Goal: Information Seeking & Learning: Find specific fact

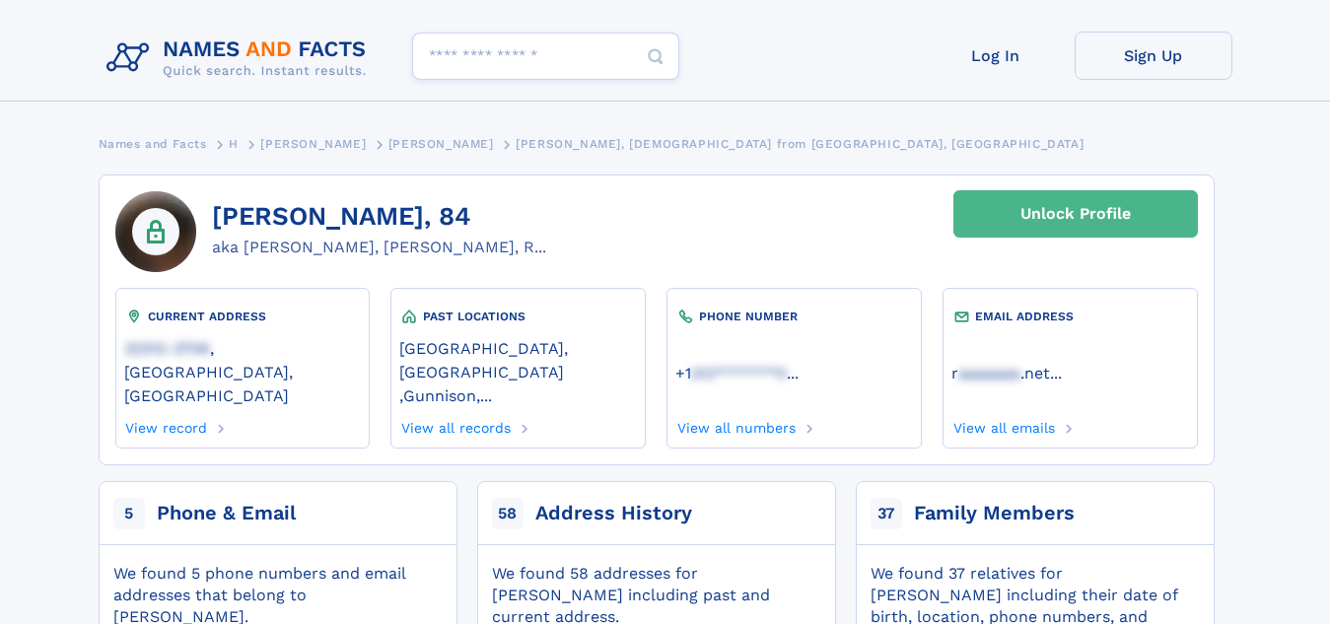
click at [1077, 201] on div "Unlock Profile" at bounding box center [1075, 213] width 110 height 45
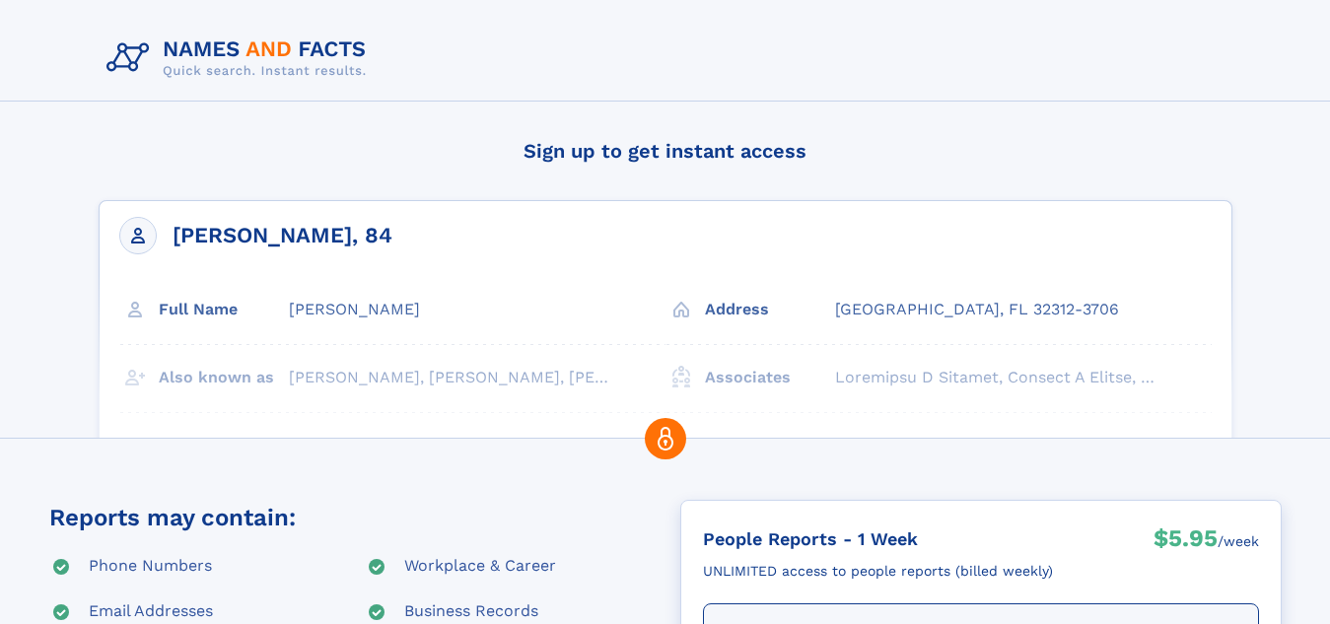
click at [1320, 40] on header at bounding box center [665, 66] width 1330 height 133
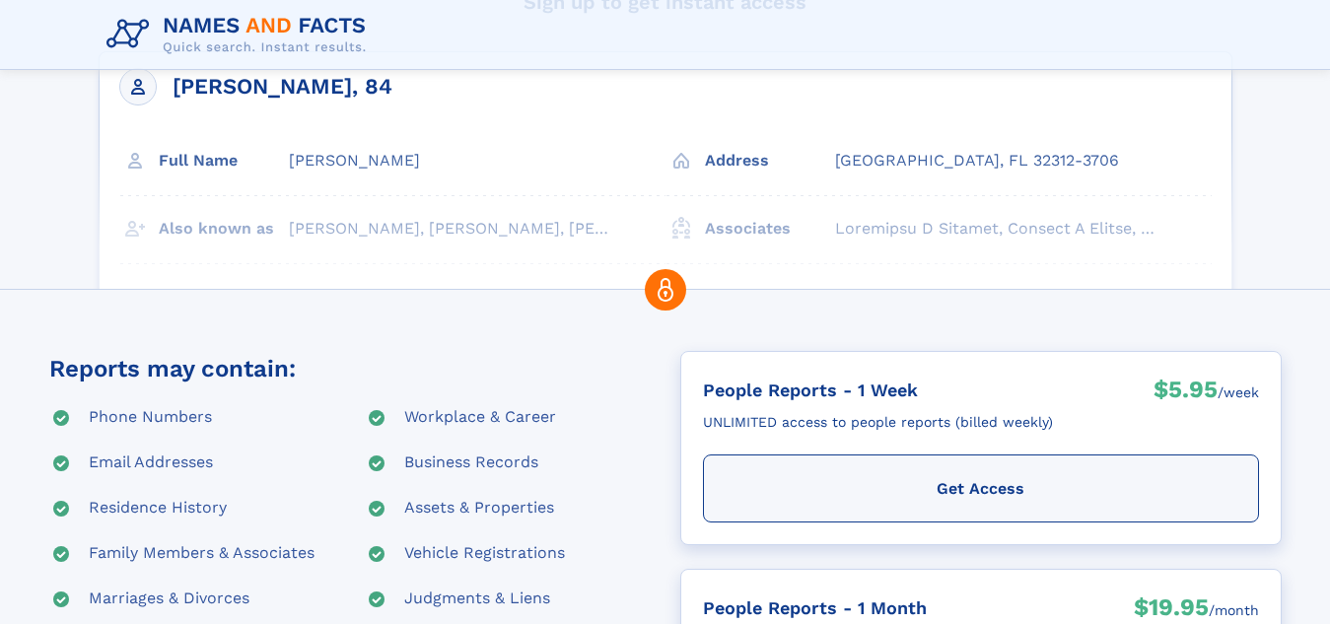
scroll to position [426, 0]
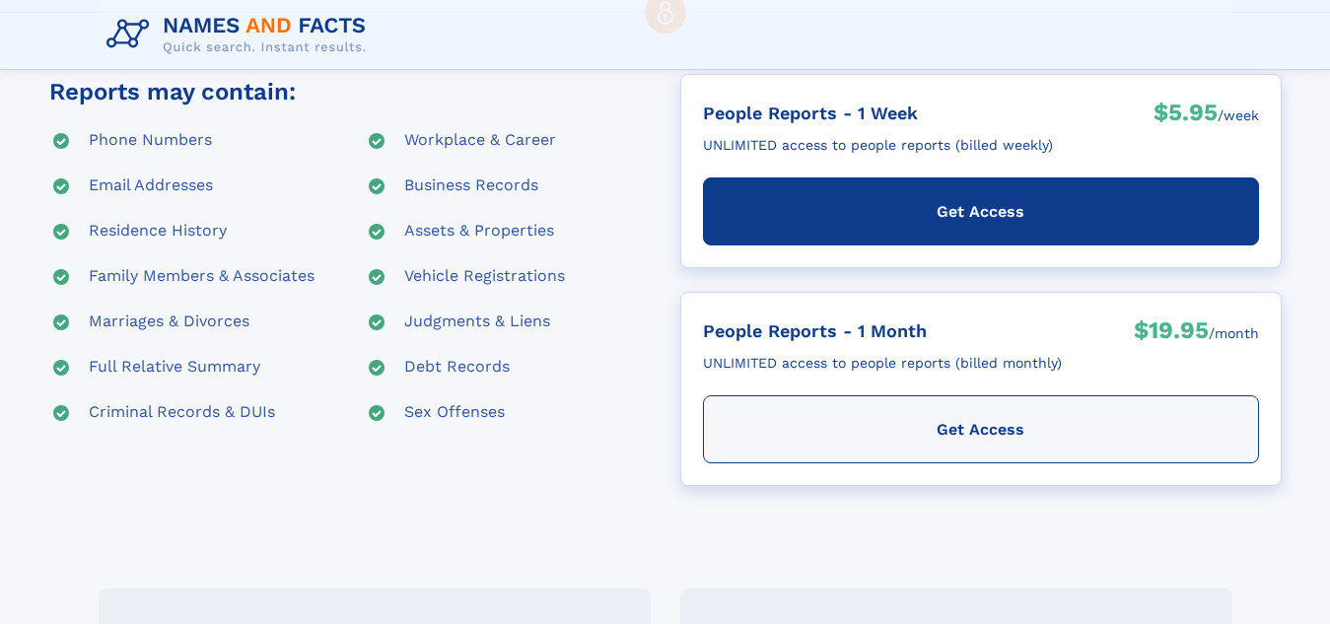
click at [938, 218] on div "Get Access" at bounding box center [981, 211] width 556 height 68
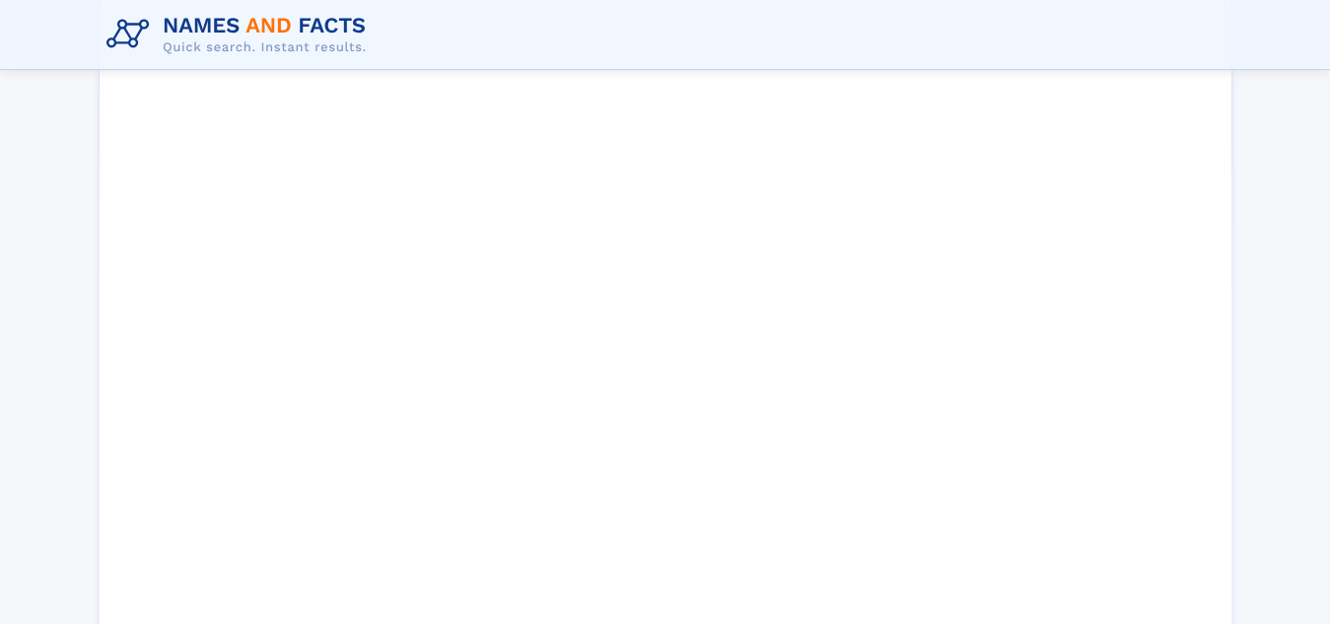
scroll to position [727, 0]
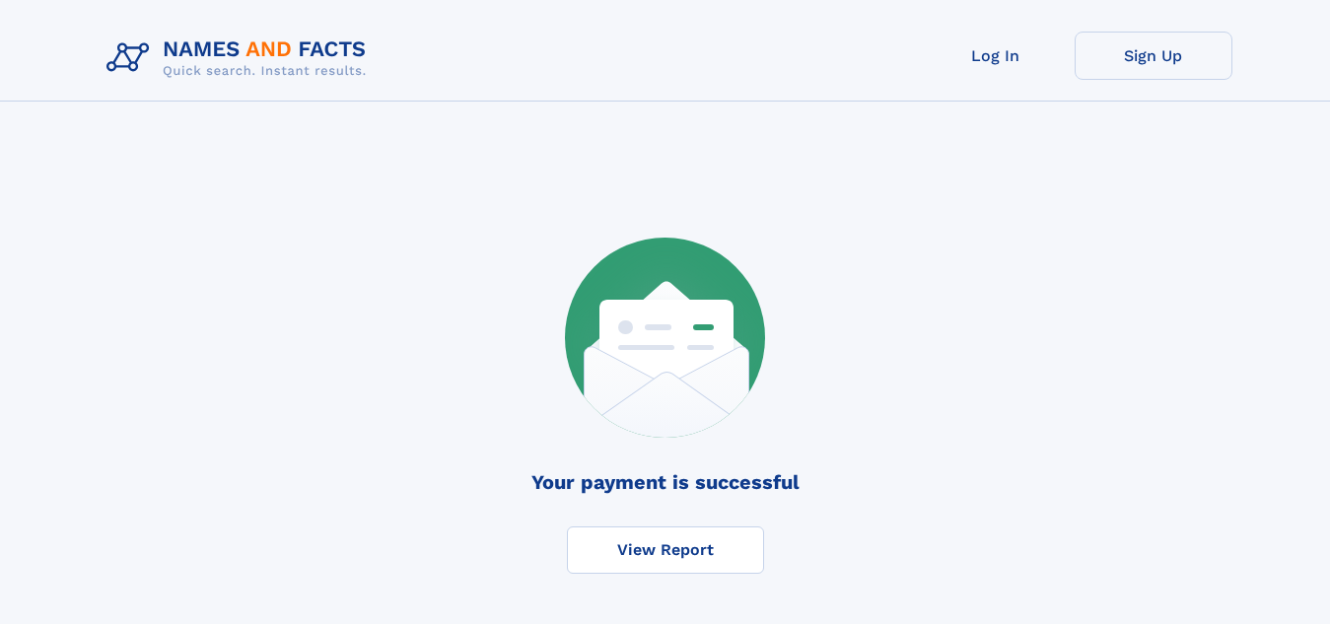
click at [656, 561] on link "View Report" at bounding box center [665, 549] width 197 height 47
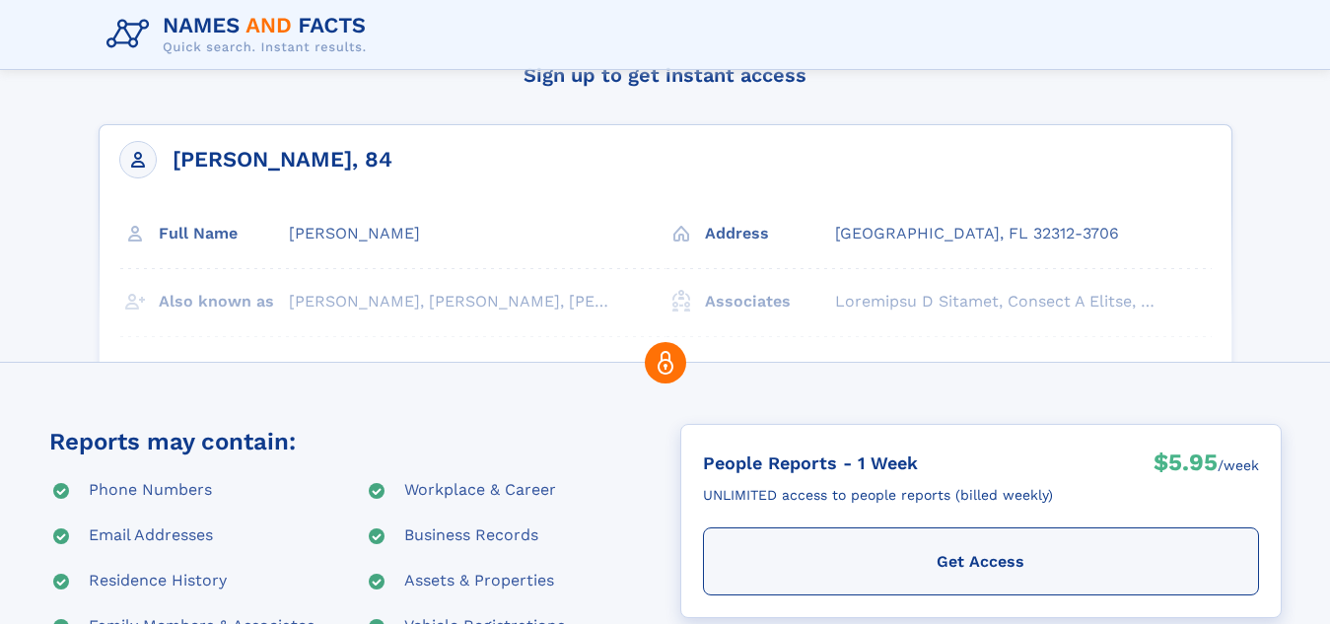
scroll to position [59, 0]
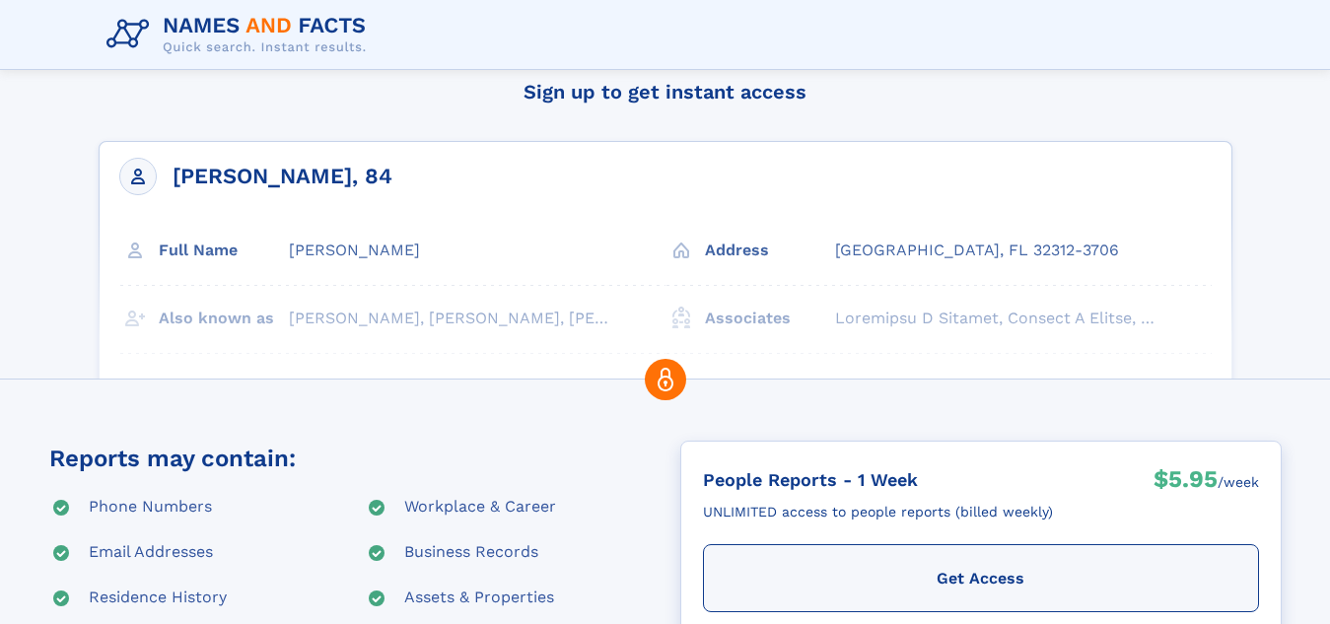
click at [677, 371] on use at bounding box center [665, 379] width 41 height 41
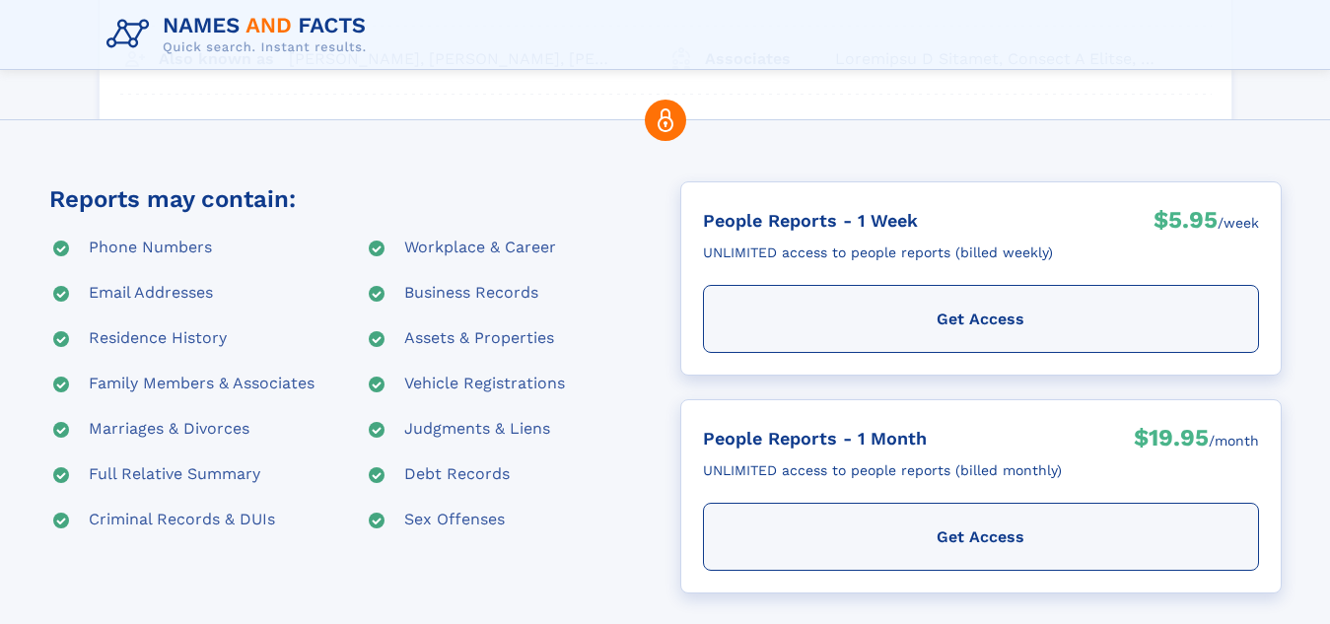
scroll to position [335, 0]
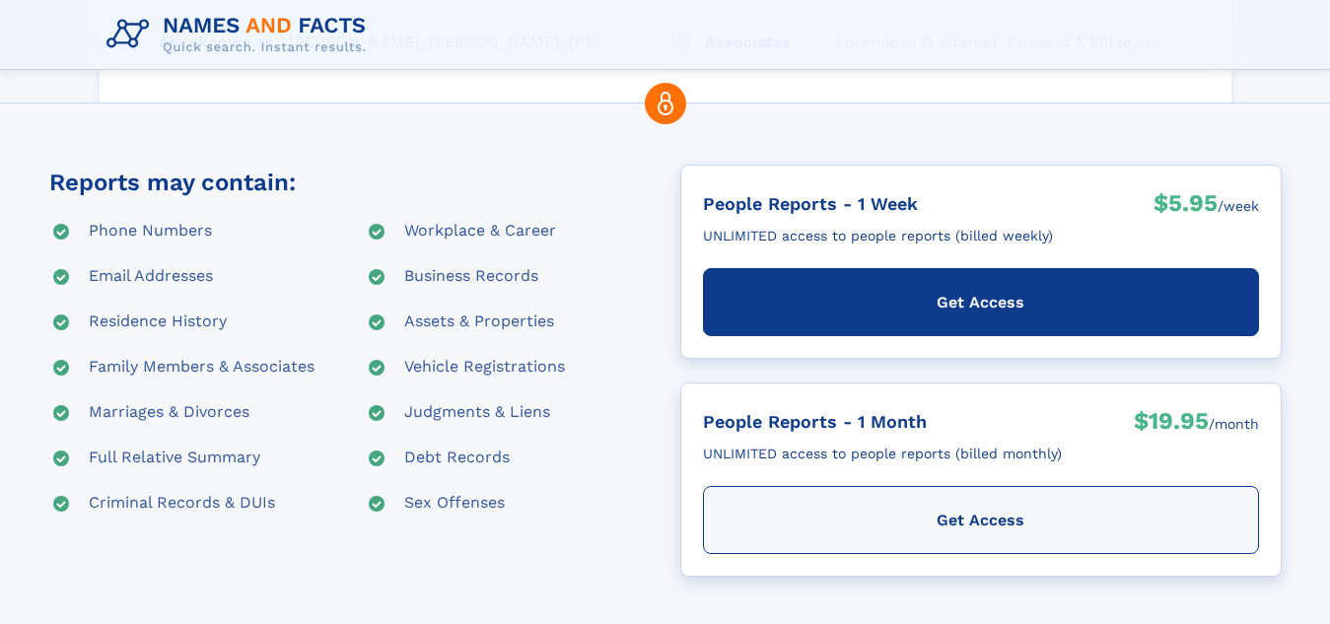
click at [982, 326] on div "Get Access" at bounding box center [981, 302] width 556 height 68
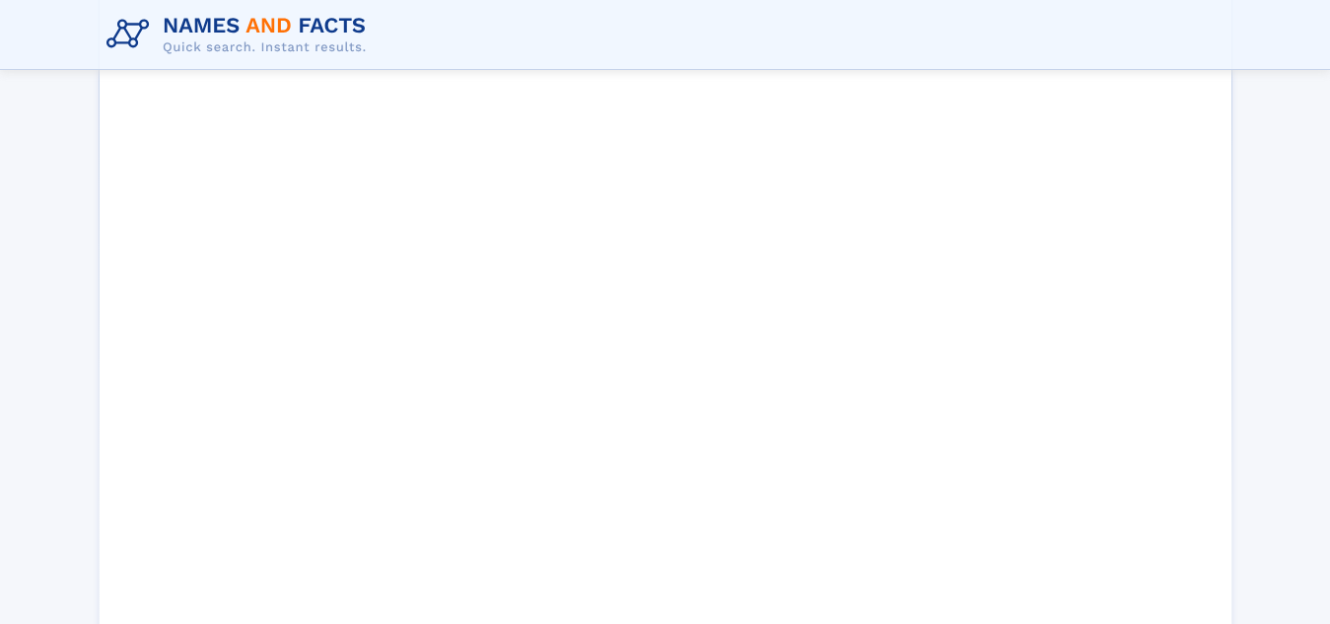
scroll to position [0, 0]
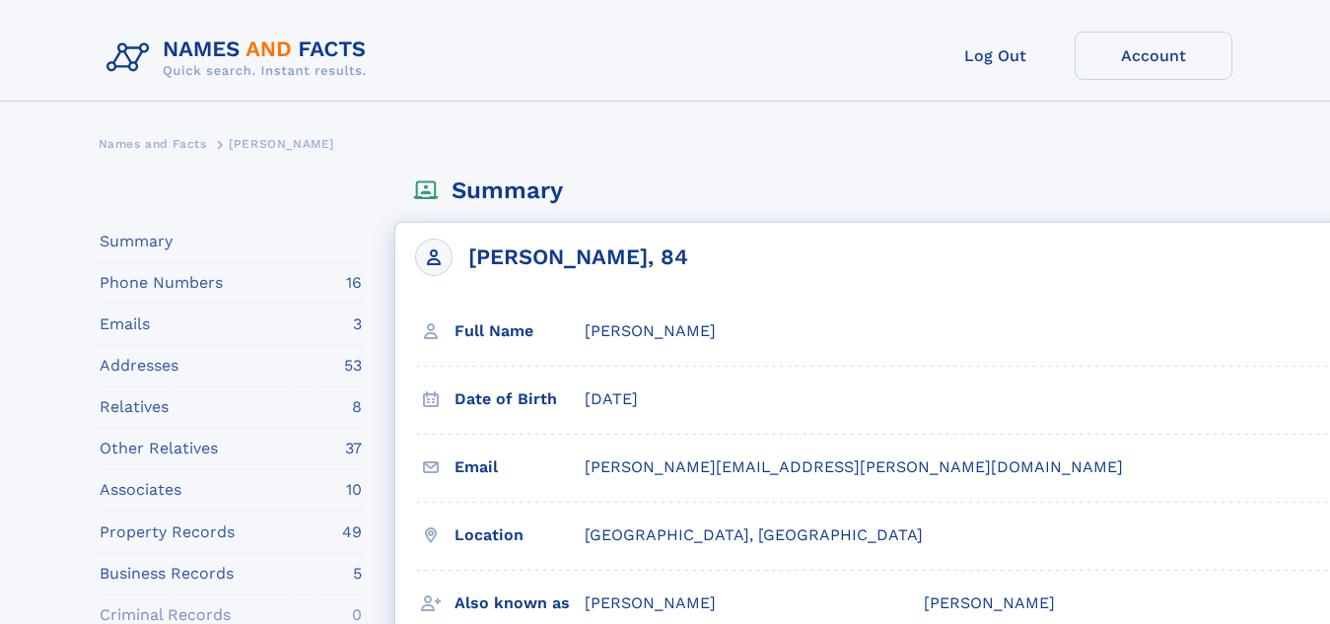
click at [796, 471] on div "robert.herren@sbcglobal.net" at bounding box center [854, 467] width 538 height 22
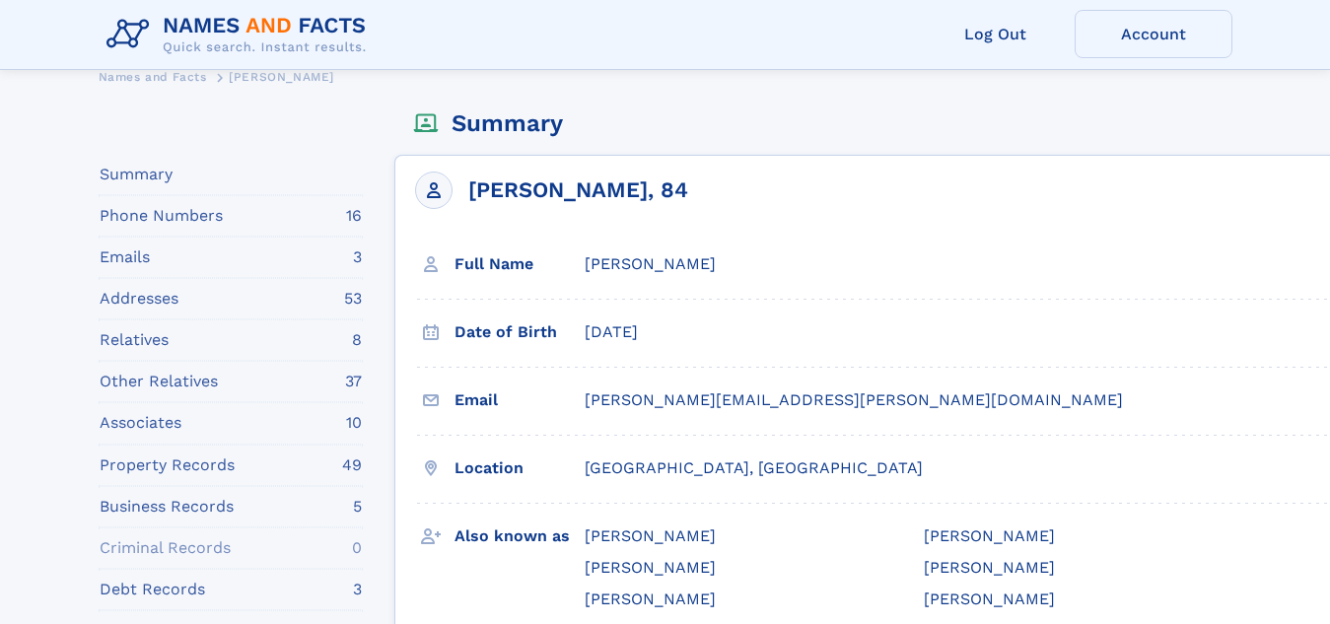
scroll to position [66, 0]
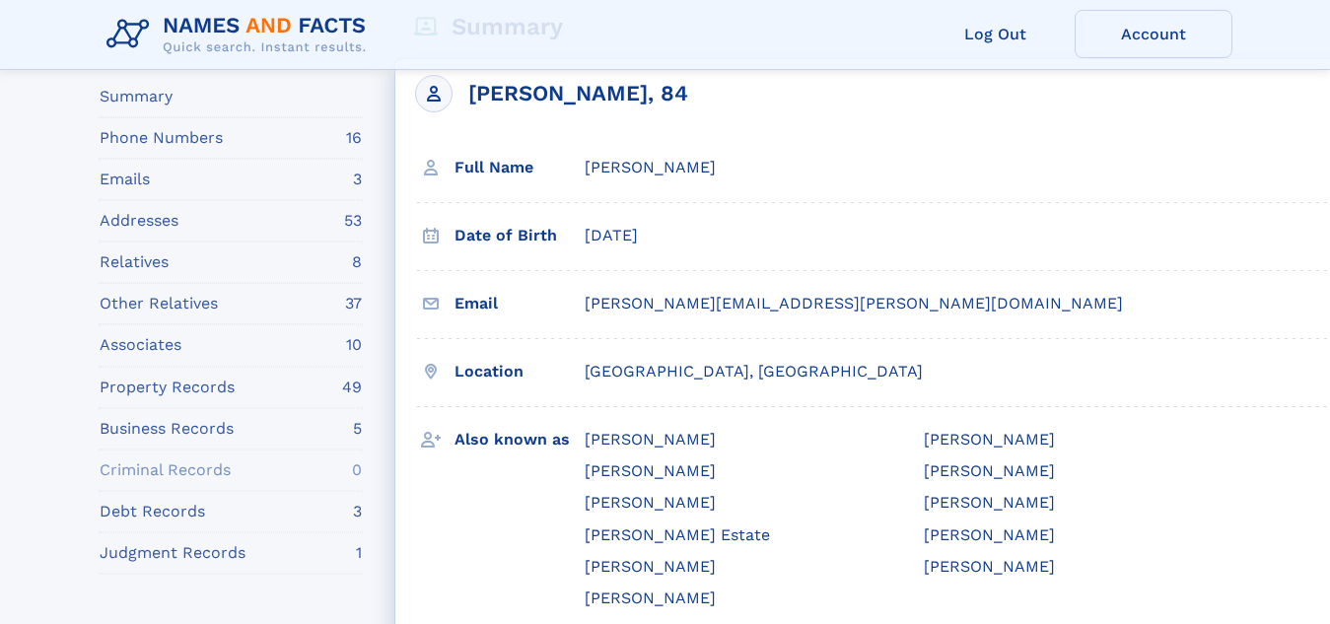
click at [451, 380] on div "Location Tallahassee, FL" at bounding box center [917, 373] width 1005 height 68
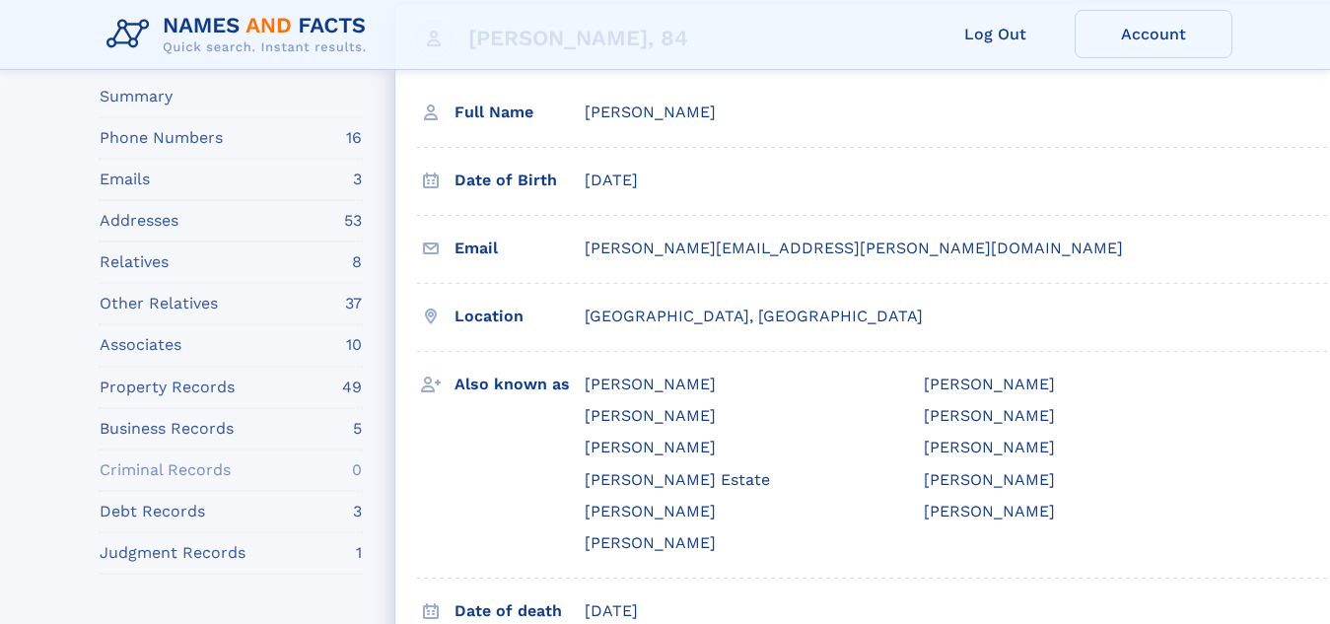
scroll to position [222, 0]
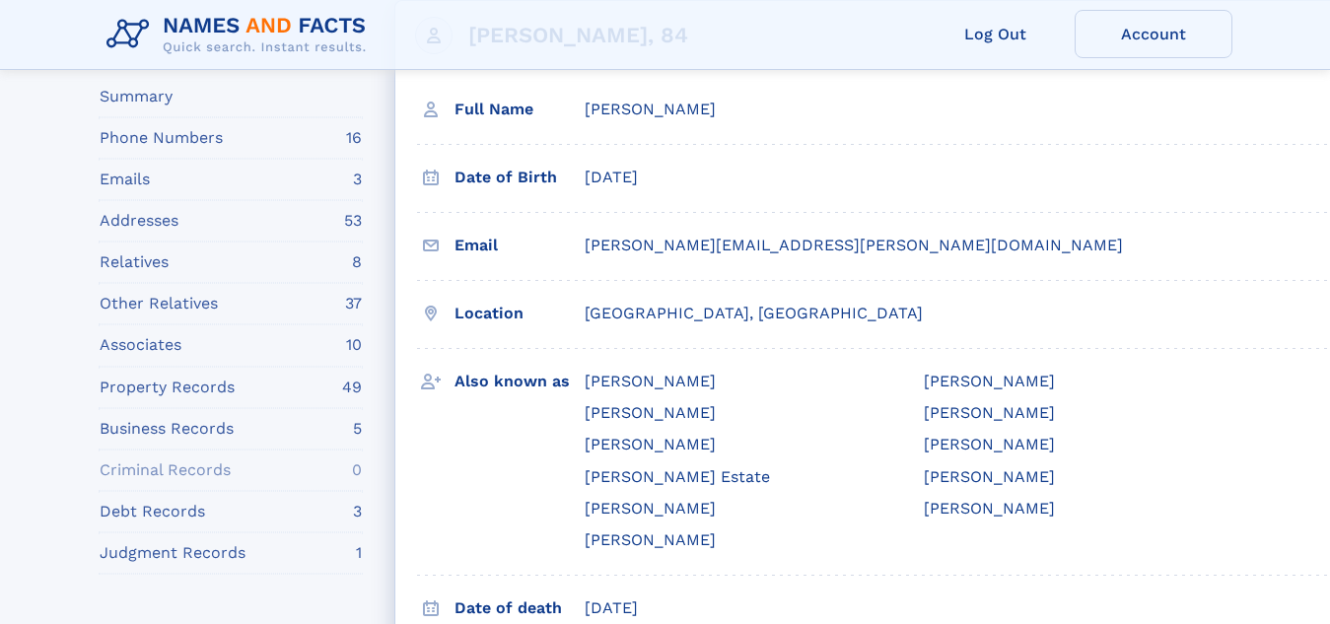
click at [1055, 385] on span "Robert Stephen Herren" at bounding box center [989, 381] width 131 height 19
click at [1055, 378] on span "Robert Stephen Herren" at bounding box center [989, 381] width 131 height 19
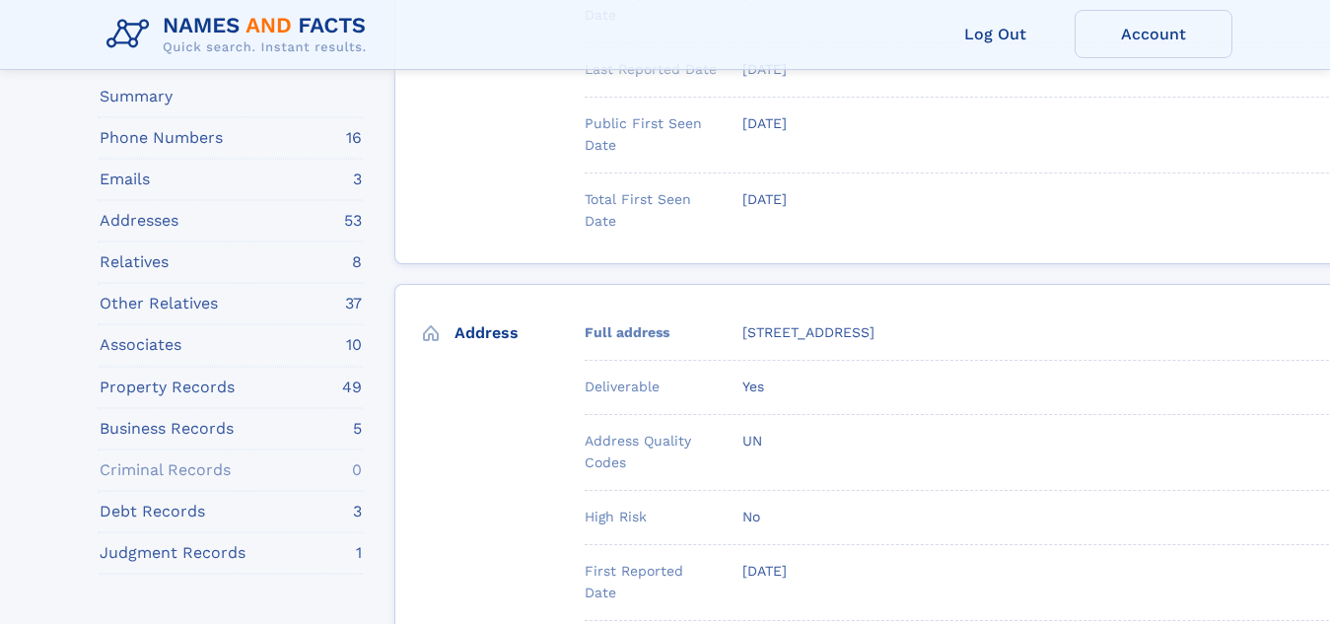
scroll to position [7500, 0]
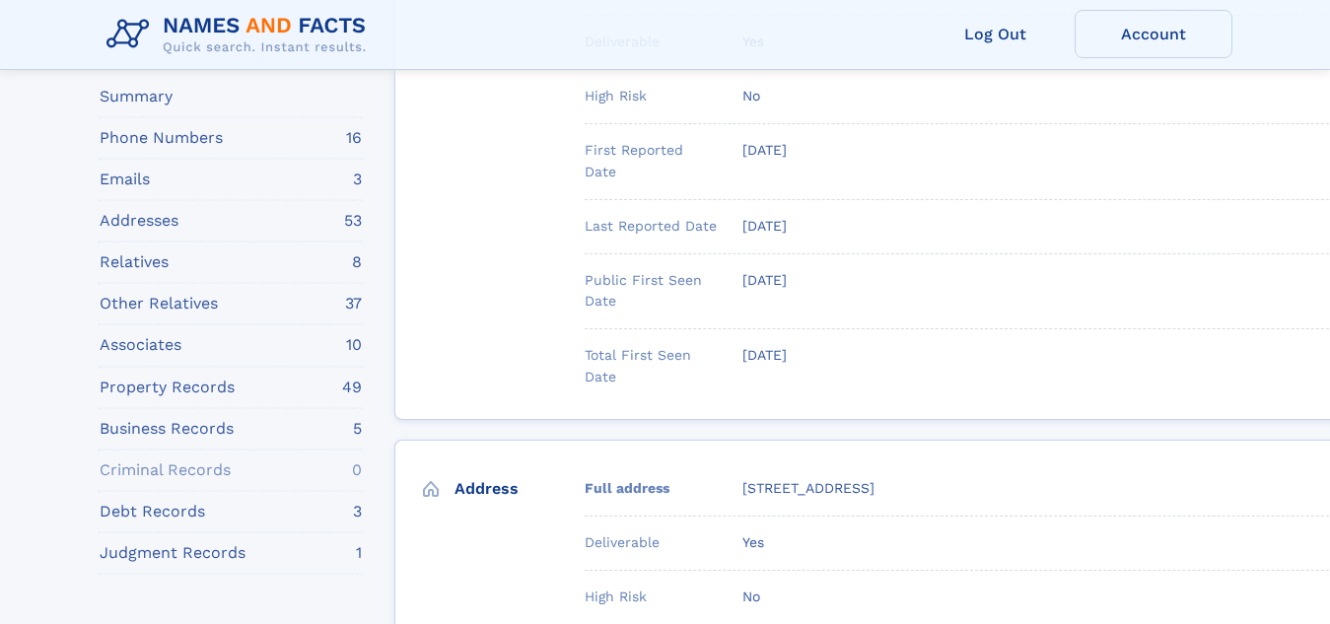
scroll to position [6786, 0]
click at [193, 273] on div "Relatives 8" at bounding box center [231, 262] width 262 height 22
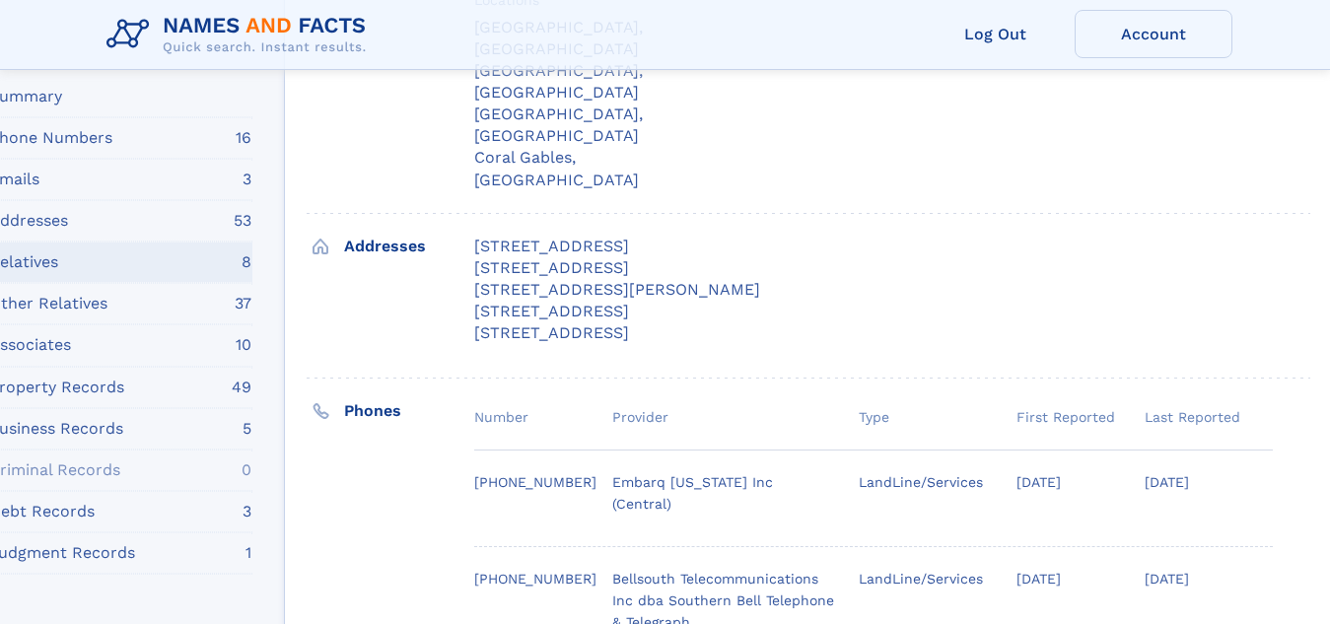
scroll to position [31547, 110]
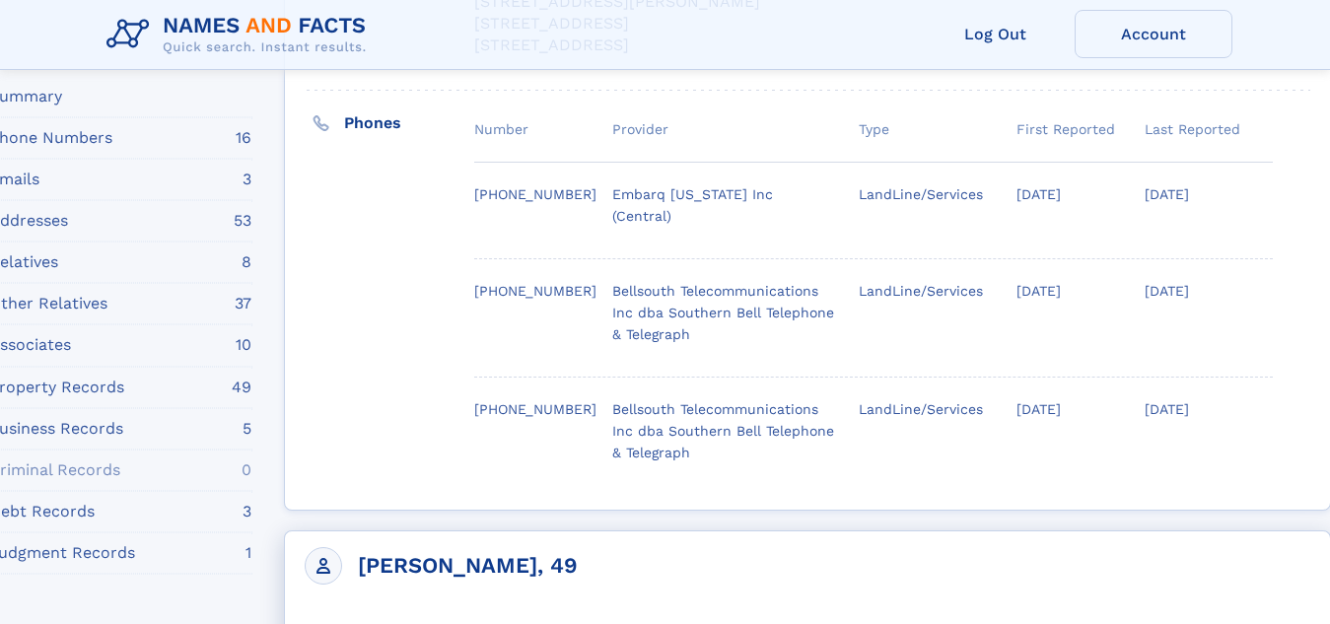
scroll to position [31837, 110]
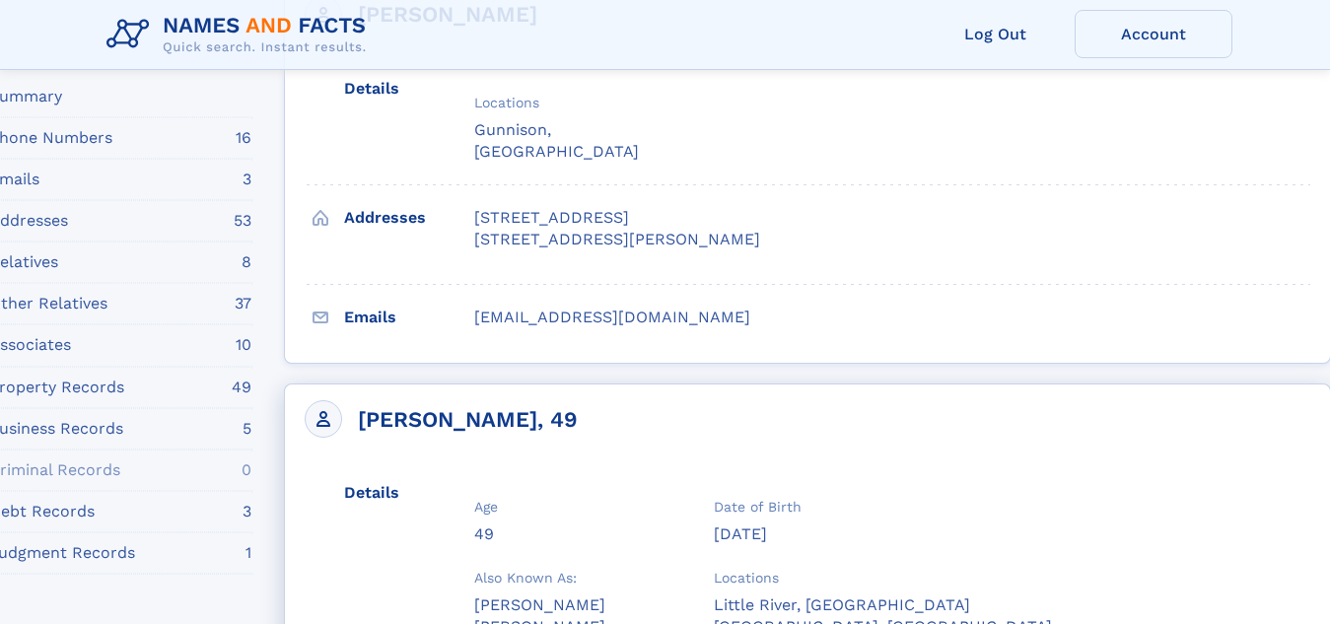
scroll to position [33297, 110]
drag, startPoint x: 475, startPoint y: 257, endPoint x: 698, endPoint y: 250, distance: 222.9
copy div "jamesherren@hotmail.com"
drag, startPoint x: 474, startPoint y: 278, endPoint x: 690, endPoint y: 280, distance: 215.9
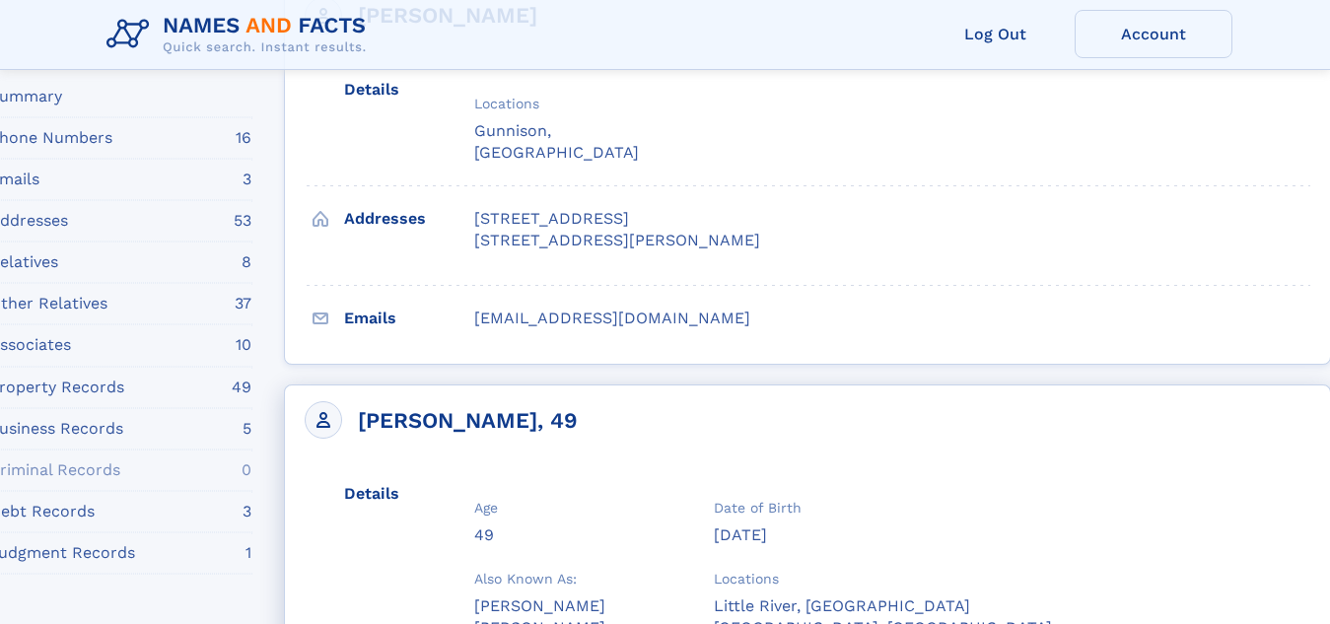
copy div "jamesherren@comcast.net"
drag, startPoint x: 693, startPoint y: 302, endPoint x: 467, endPoint y: 304, distance: 225.7
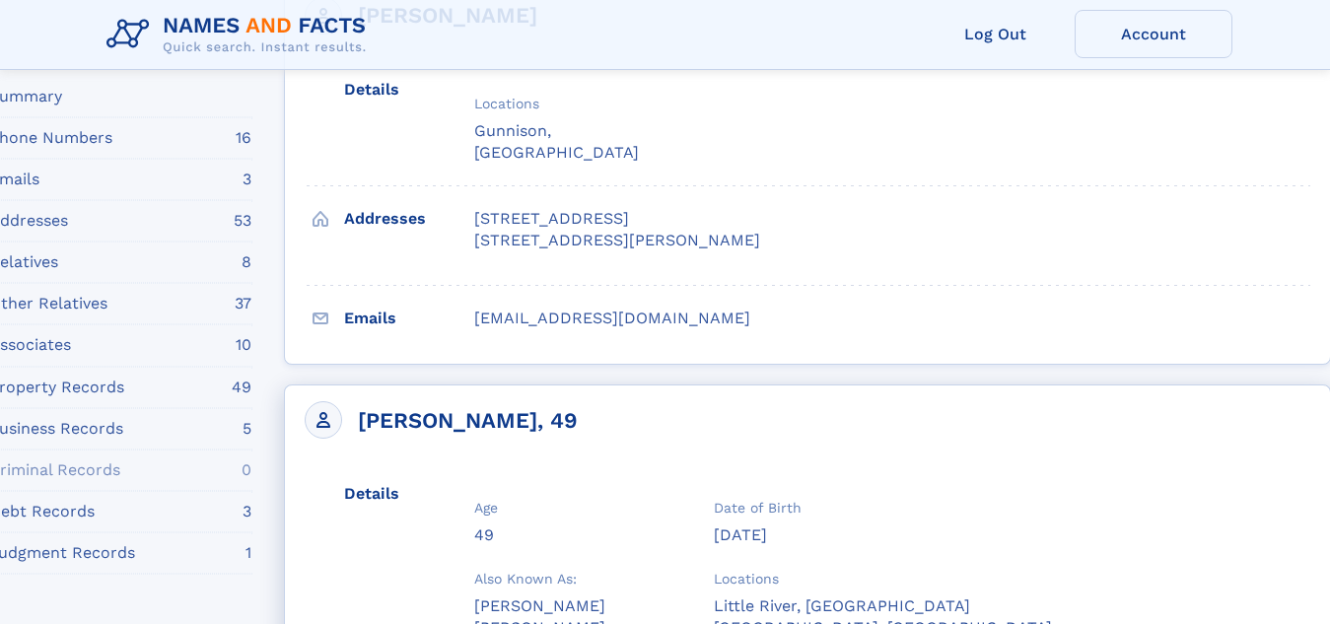
drag, startPoint x: 472, startPoint y: 301, endPoint x: 713, endPoint y: 292, distance: 240.7
drag, startPoint x: 696, startPoint y: 291, endPoint x: 475, endPoint y: 302, distance: 221.1
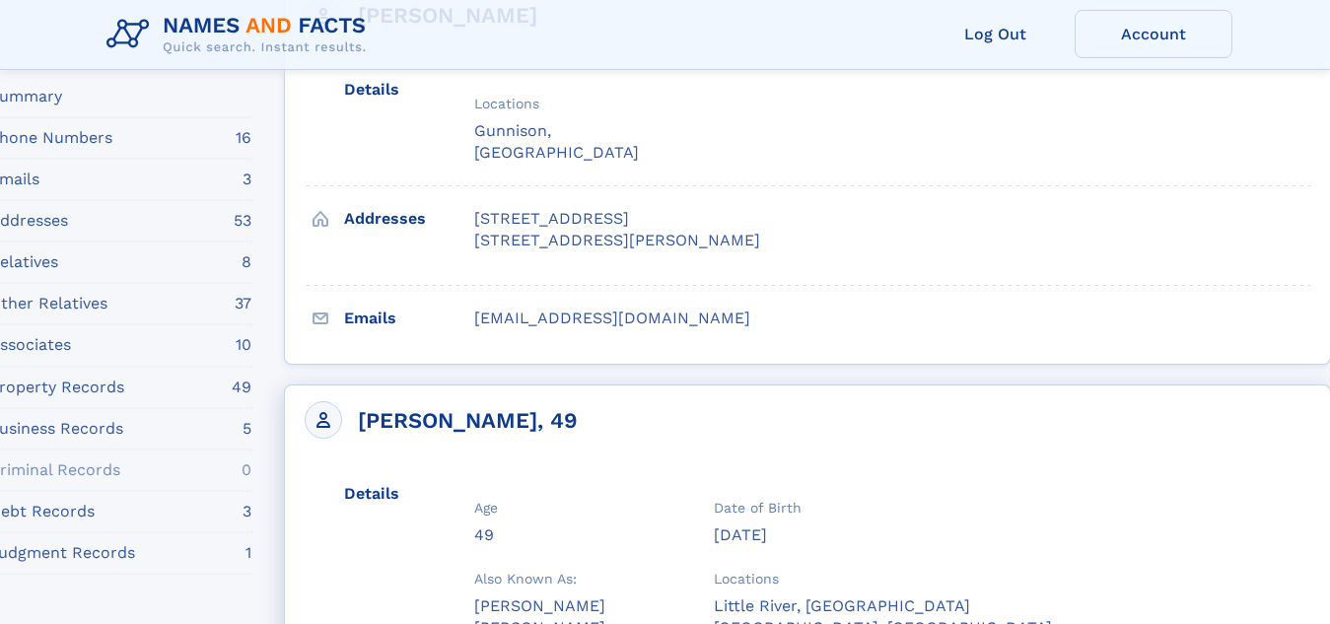
copy div "jamesherren@adelphia.net"
drag, startPoint x: 649, startPoint y: 321, endPoint x: 473, endPoint y: 327, distance: 175.6
copy div "jamesherren@ptd.net"
drag, startPoint x: 648, startPoint y: 342, endPoint x: 1132, endPoint y: 154, distance: 519.3
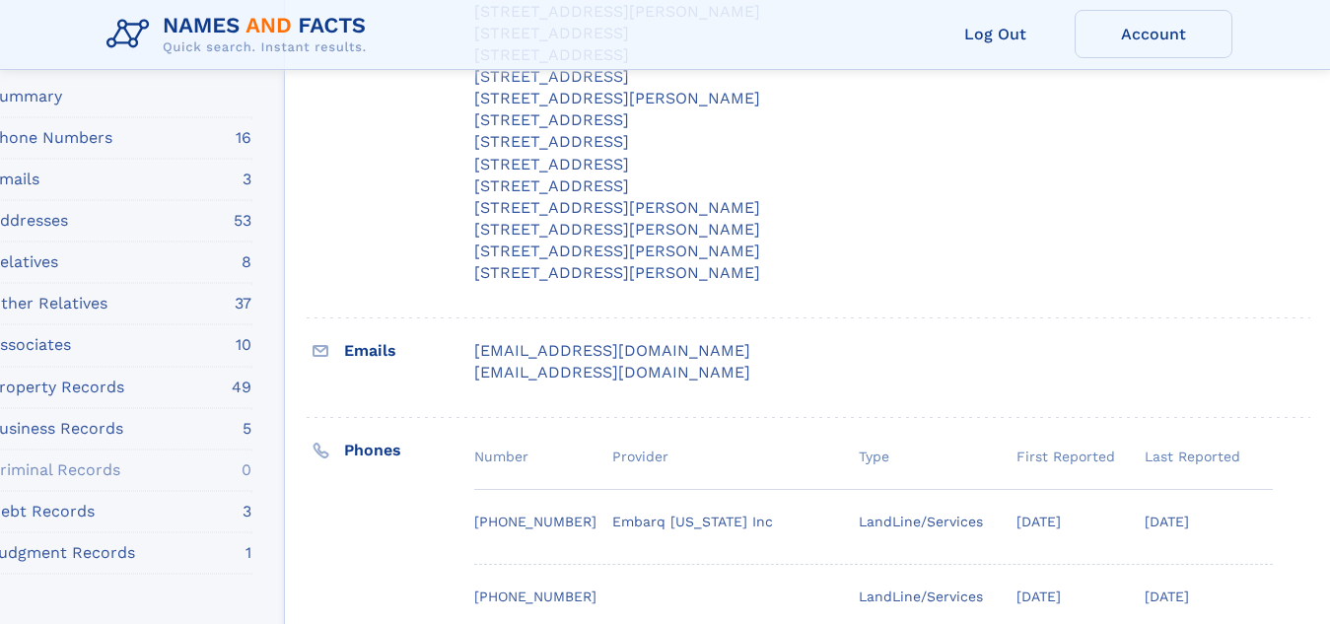
scroll to position [38328, 110]
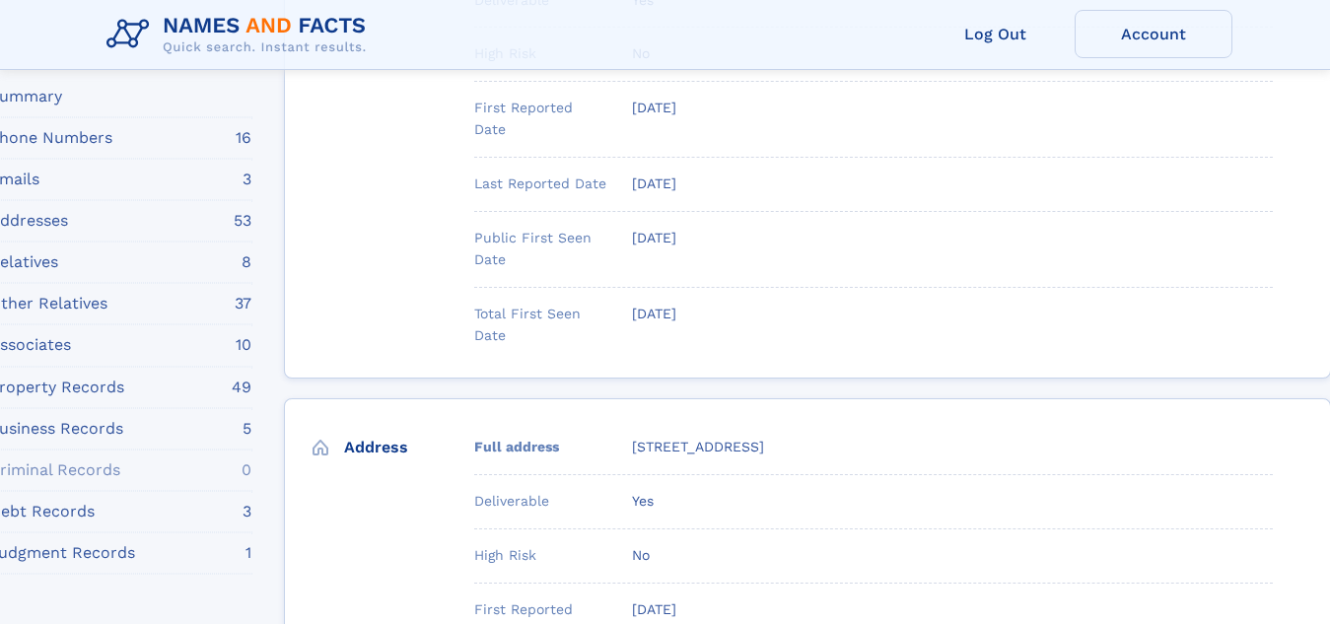
scroll to position [29564, 110]
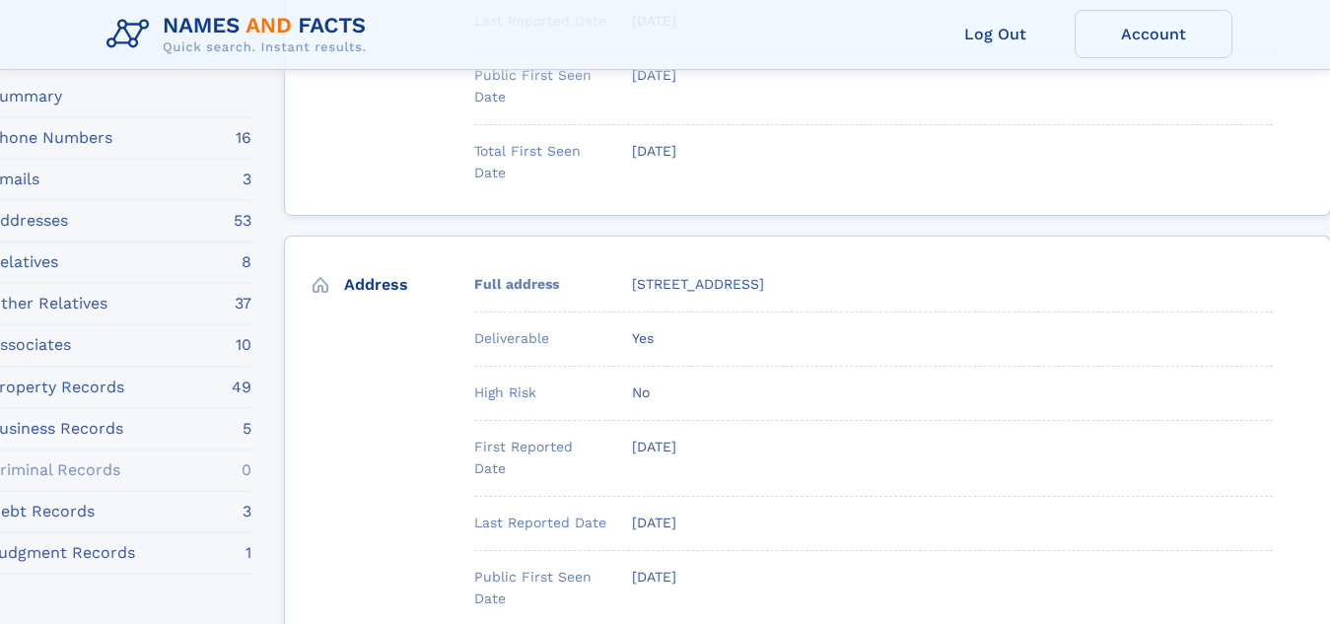
drag, startPoint x: 709, startPoint y: 199, endPoint x: 473, endPoint y: 221, distance: 236.6
copy div "eliceherren1@bellsouth.net"
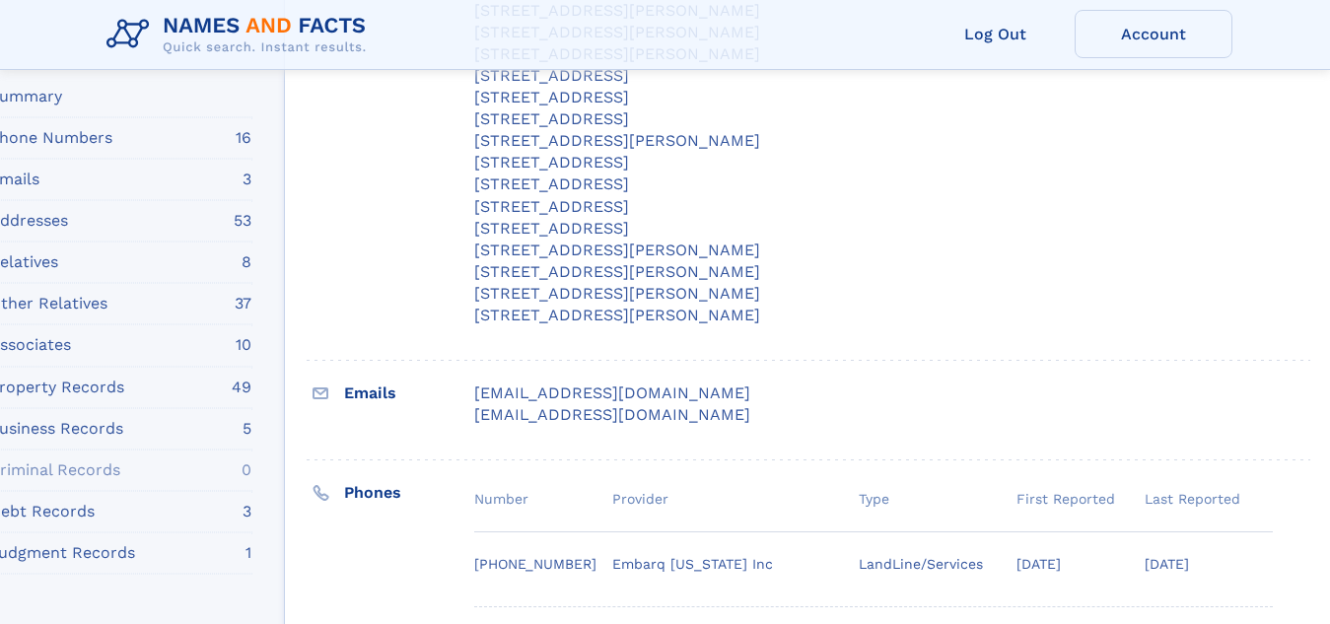
scroll to position [38386, 110]
